Goal: Transaction & Acquisition: Purchase product/service

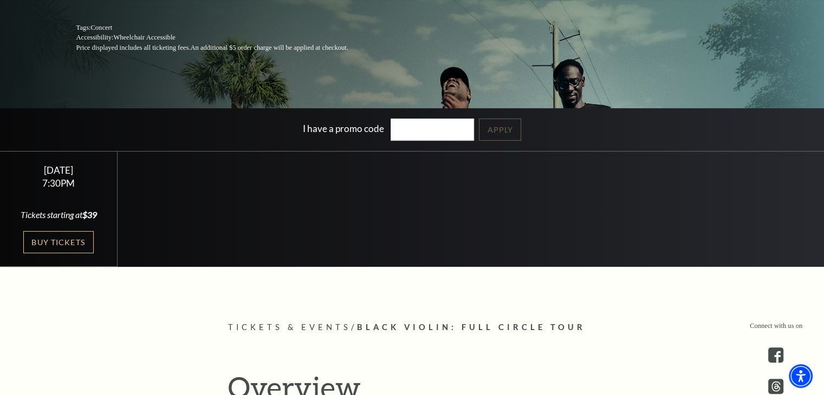
scroll to position [197, 0]
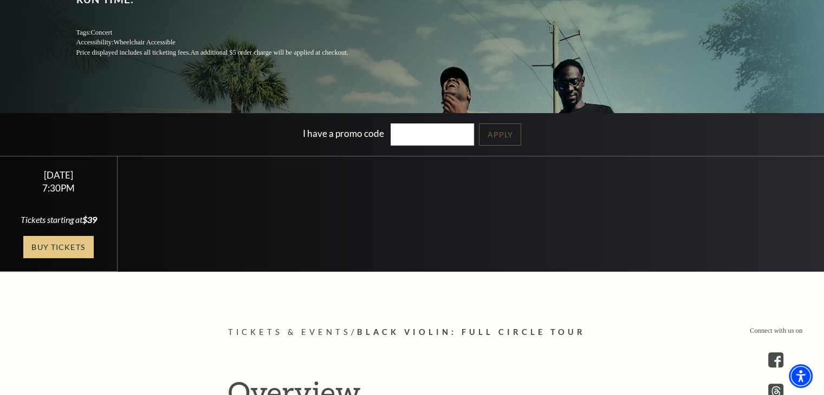
click at [67, 248] on link "Buy Tickets" at bounding box center [58, 247] width 70 height 22
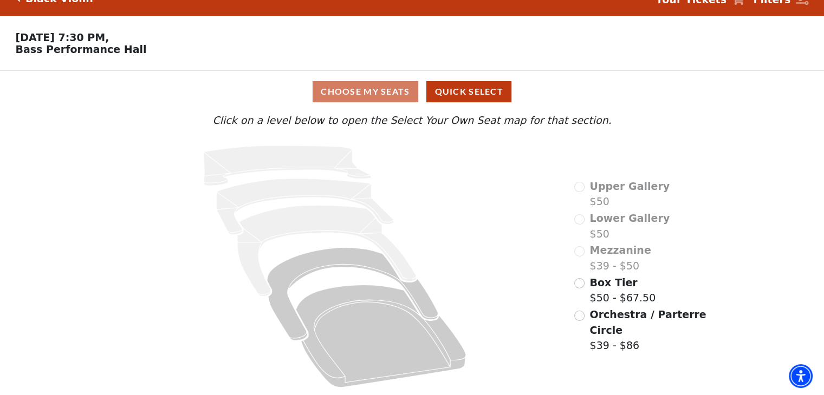
scroll to position [22, 0]
click at [582, 281] on input "Box Tier$50 - $67.50\a" at bounding box center [579, 283] width 10 height 10
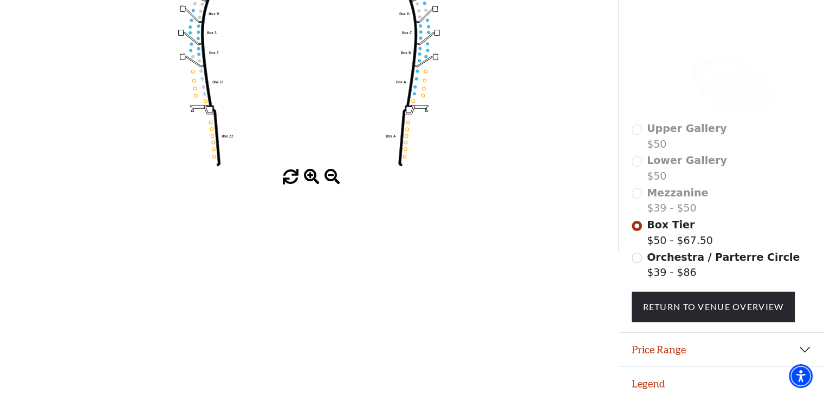
scroll to position [242, 0]
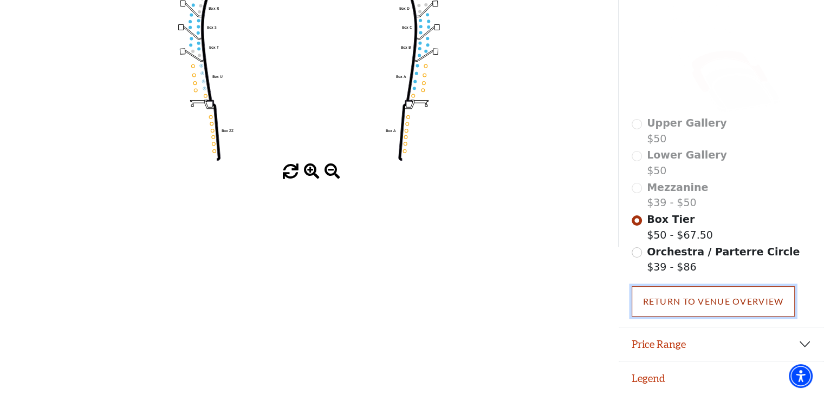
click at [730, 304] on link "Return To Venue Overview" at bounding box center [713, 301] width 164 height 30
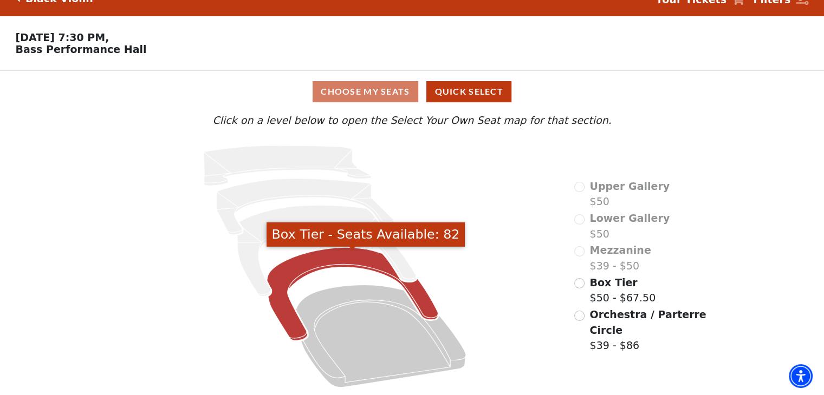
click at [416, 302] on icon "Box Tier - Seats Available: 82" at bounding box center [352, 293] width 171 height 93
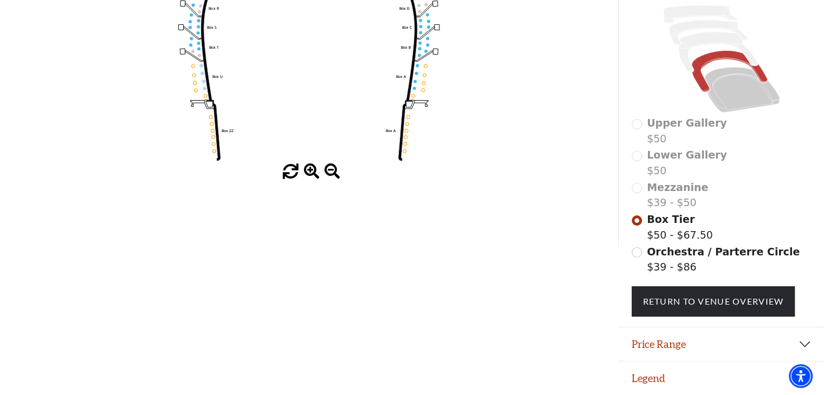
scroll to position [242, 0]
click at [648, 381] on button "Legend" at bounding box center [720, 379] width 205 height 34
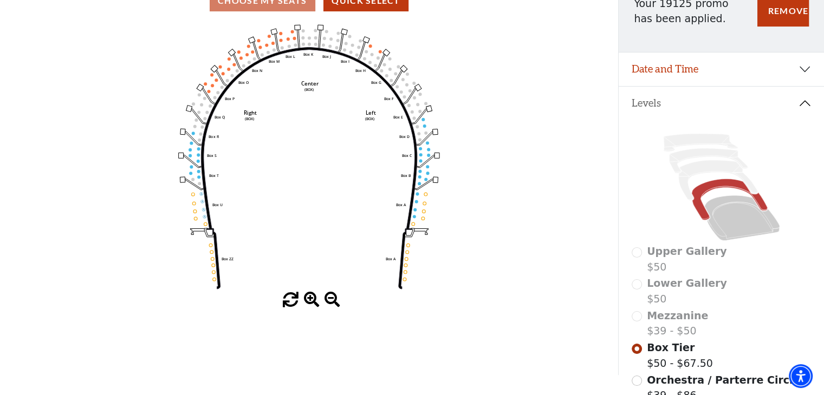
scroll to position [110, 0]
